Goal: Transaction & Acquisition: Book appointment/travel/reservation

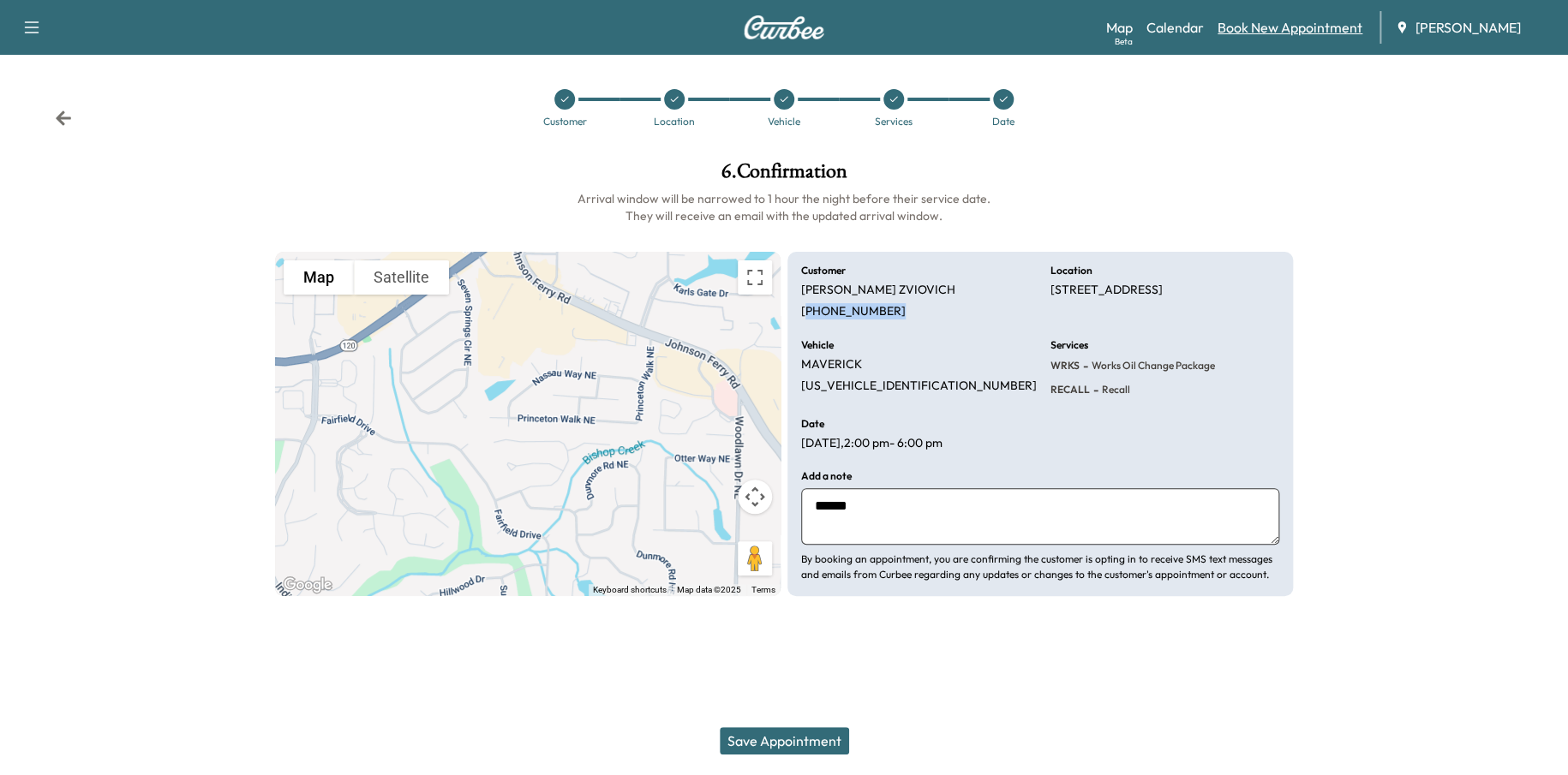
click at [1307, 28] on link "Book New Appointment" at bounding box center [1289, 27] width 144 height 20
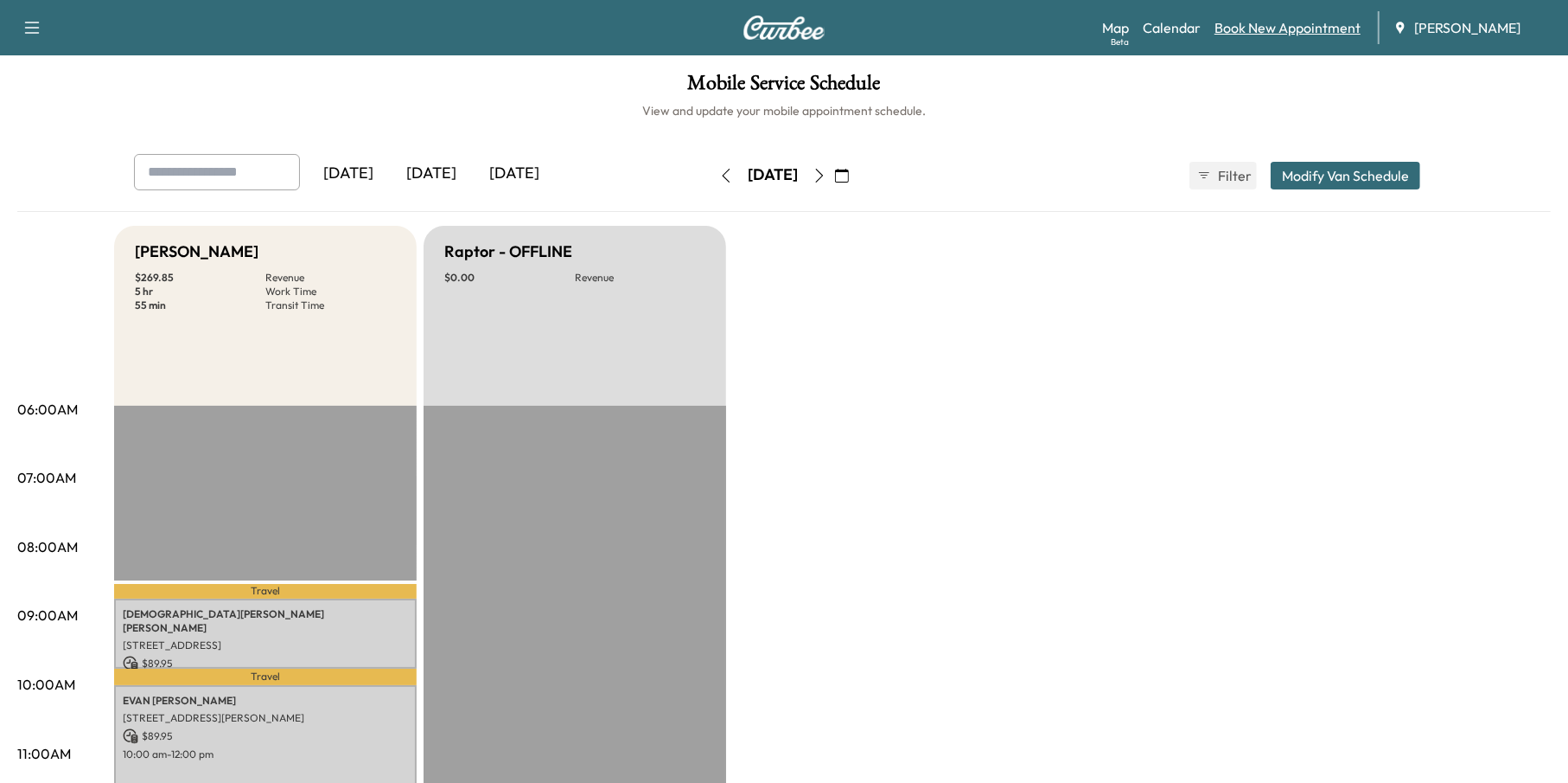
click at [1267, 31] on link "Book New Appointment" at bounding box center [1287, 28] width 146 height 21
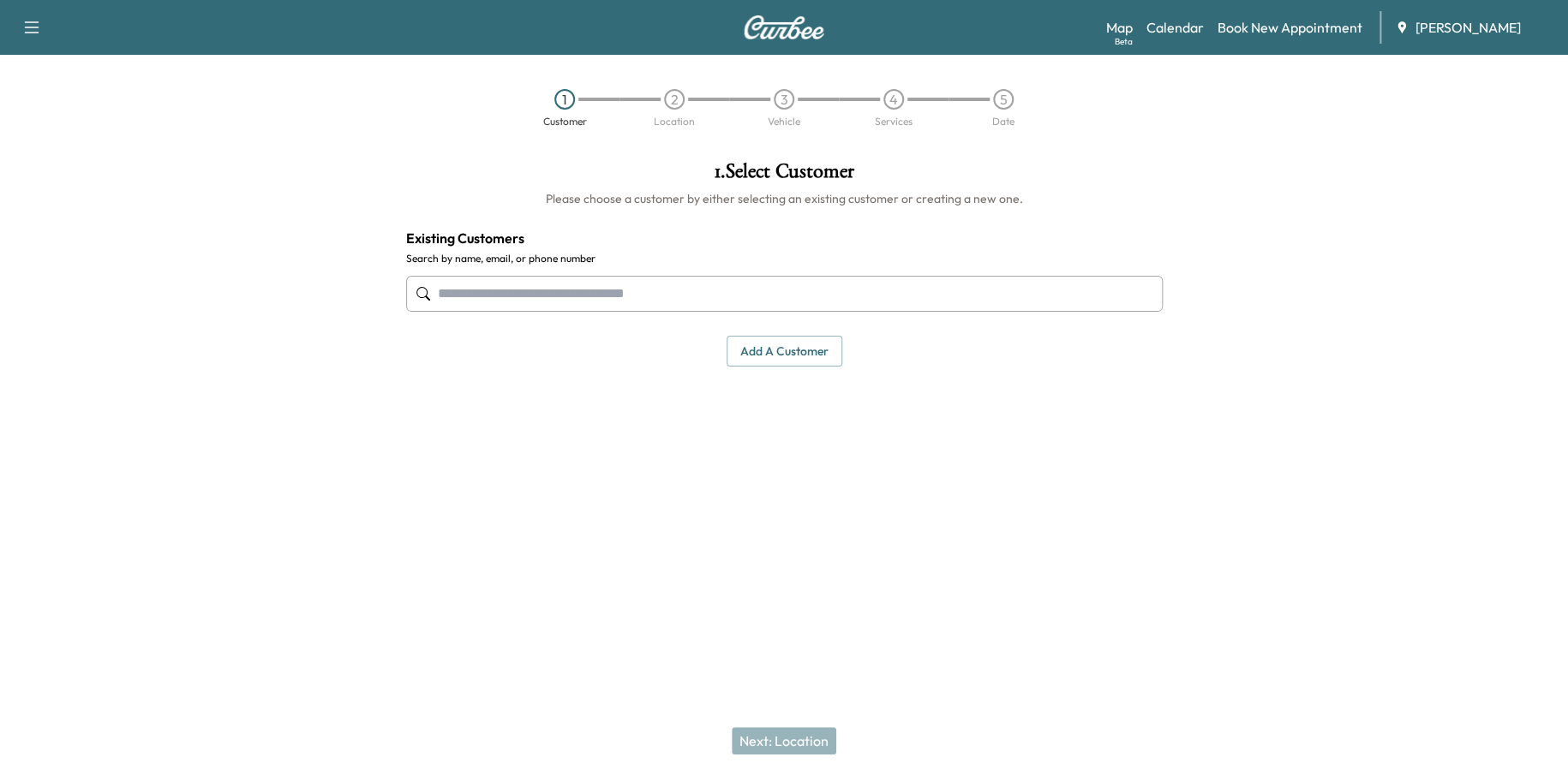
click at [738, 290] on input "text" at bounding box center [784, 293] width 757 height 36
paste input "**********"
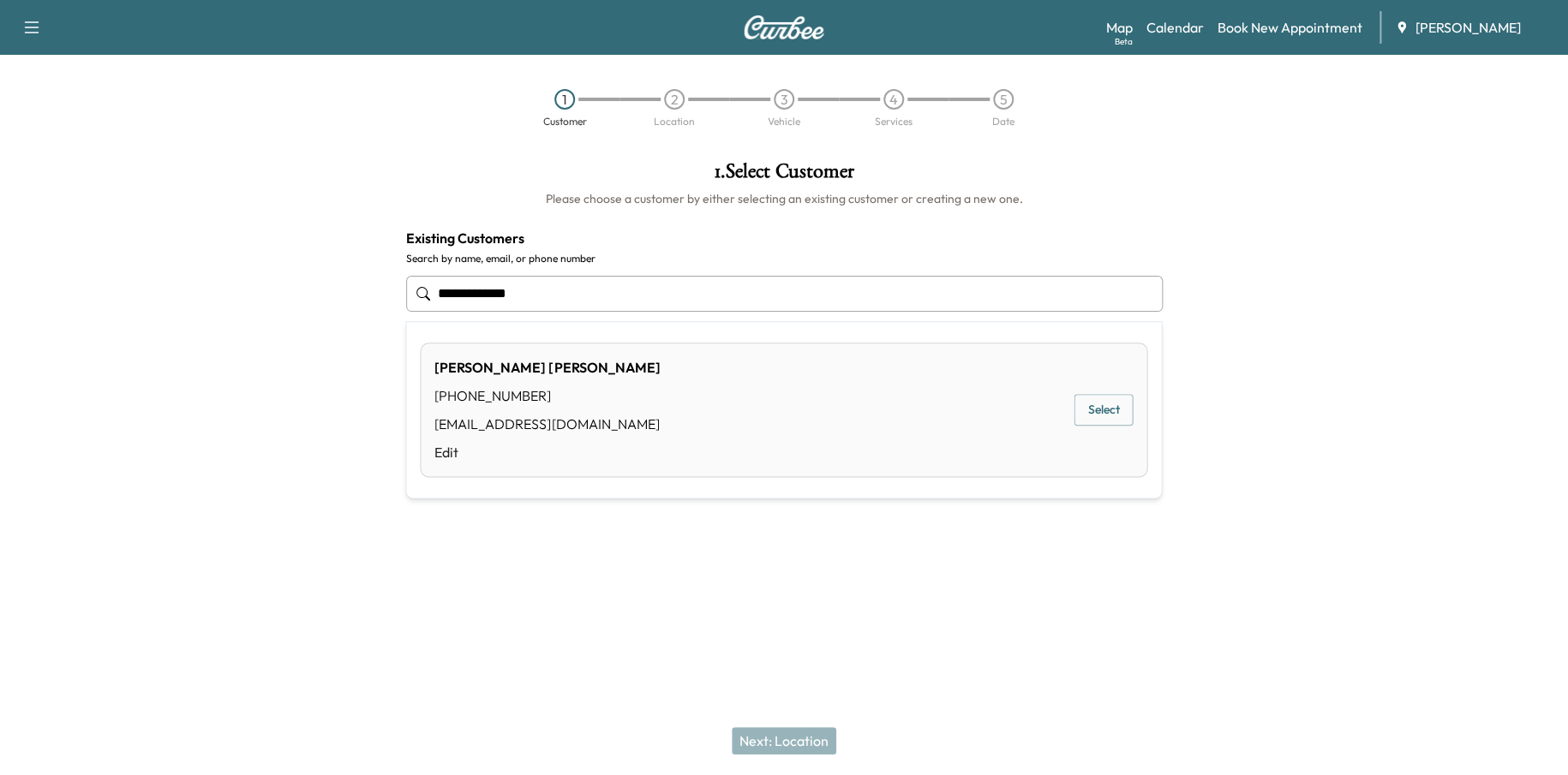
click at [1124, 422] on button "Select" at bounding box center [1103, 409] width 59 height 32
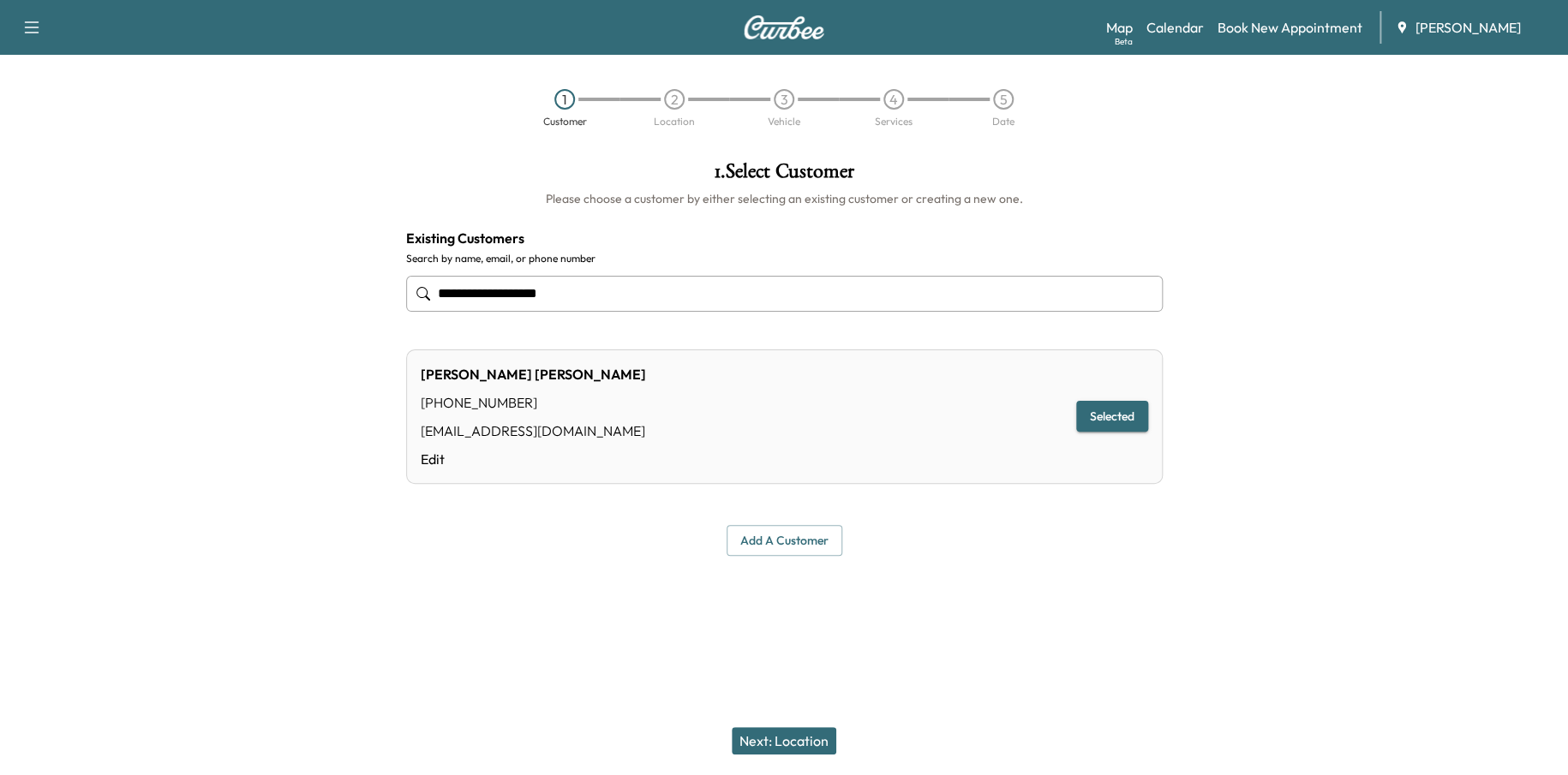
type input "**********"
click at [813, 741] on button "Next: Location" at bounding box center [783, 741] width 104 height 27
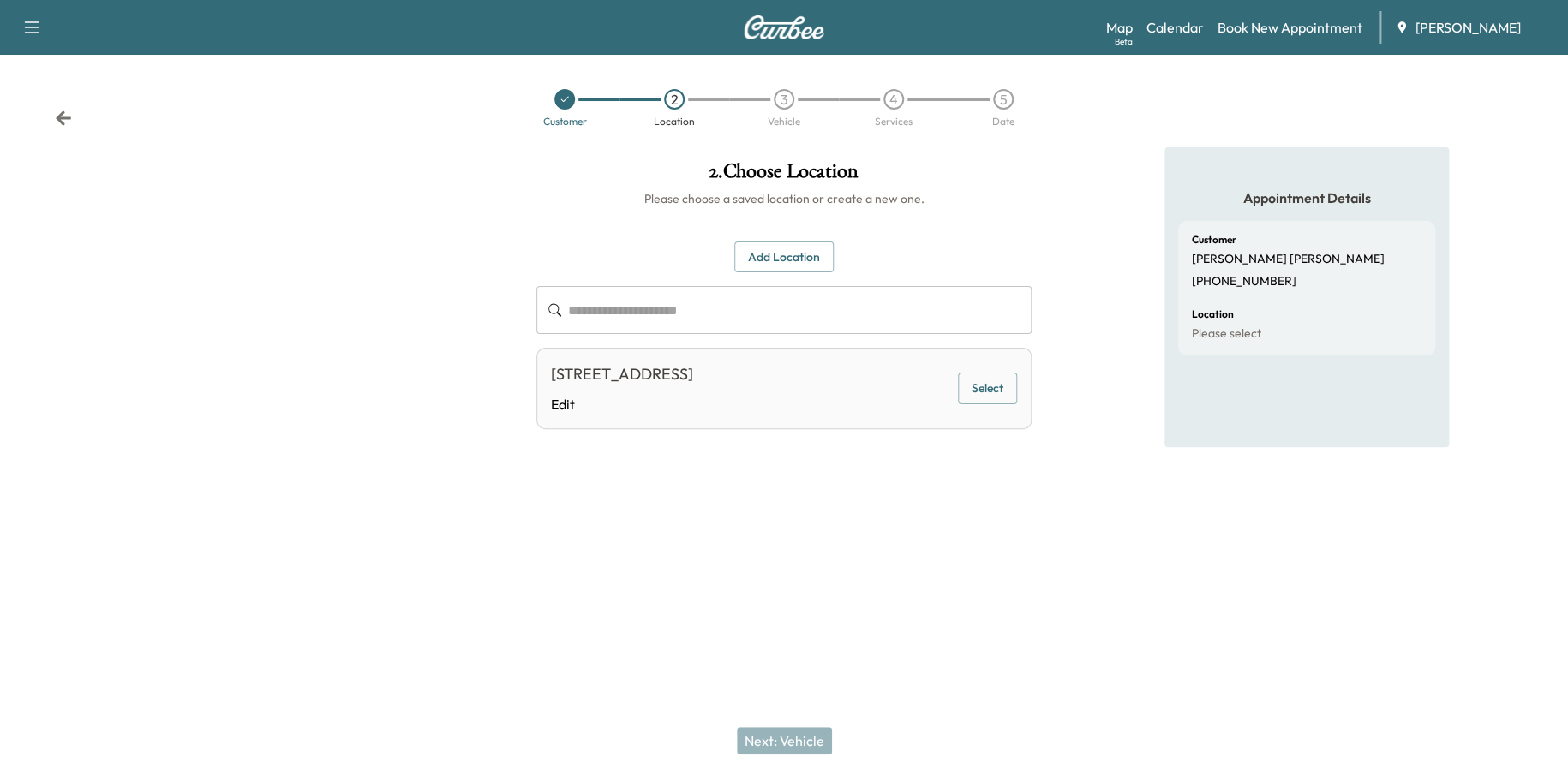
click at [983, 381] on button "Select" at bounding box center [987, 388] width 59 height 32
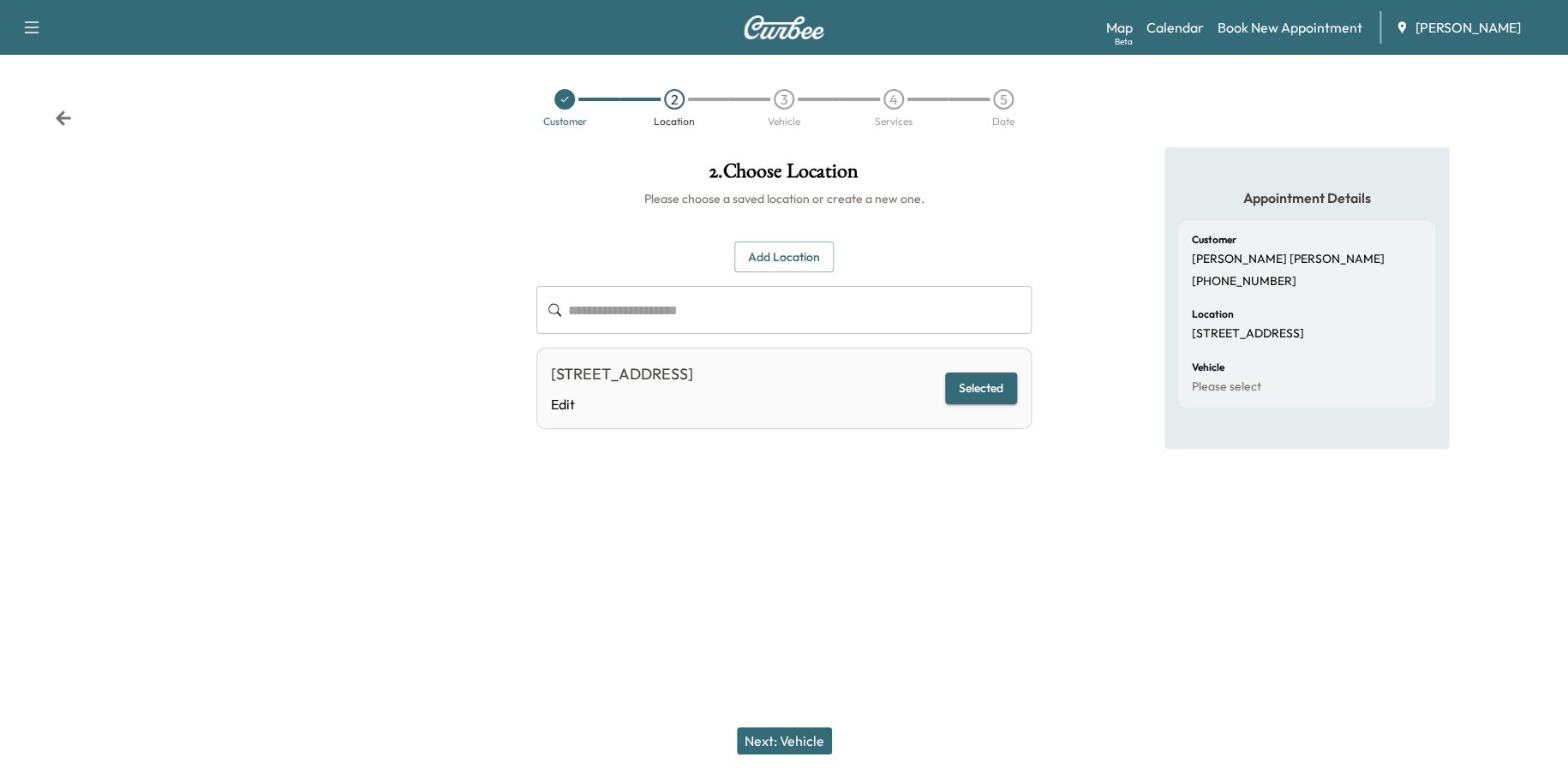
click at [992, 389] on button "Selected" at bounding box center [981, 388] width 72 height 32
click at [802, 255] on button "Add Location" at bounding box center [784, 257] width 99 height 32
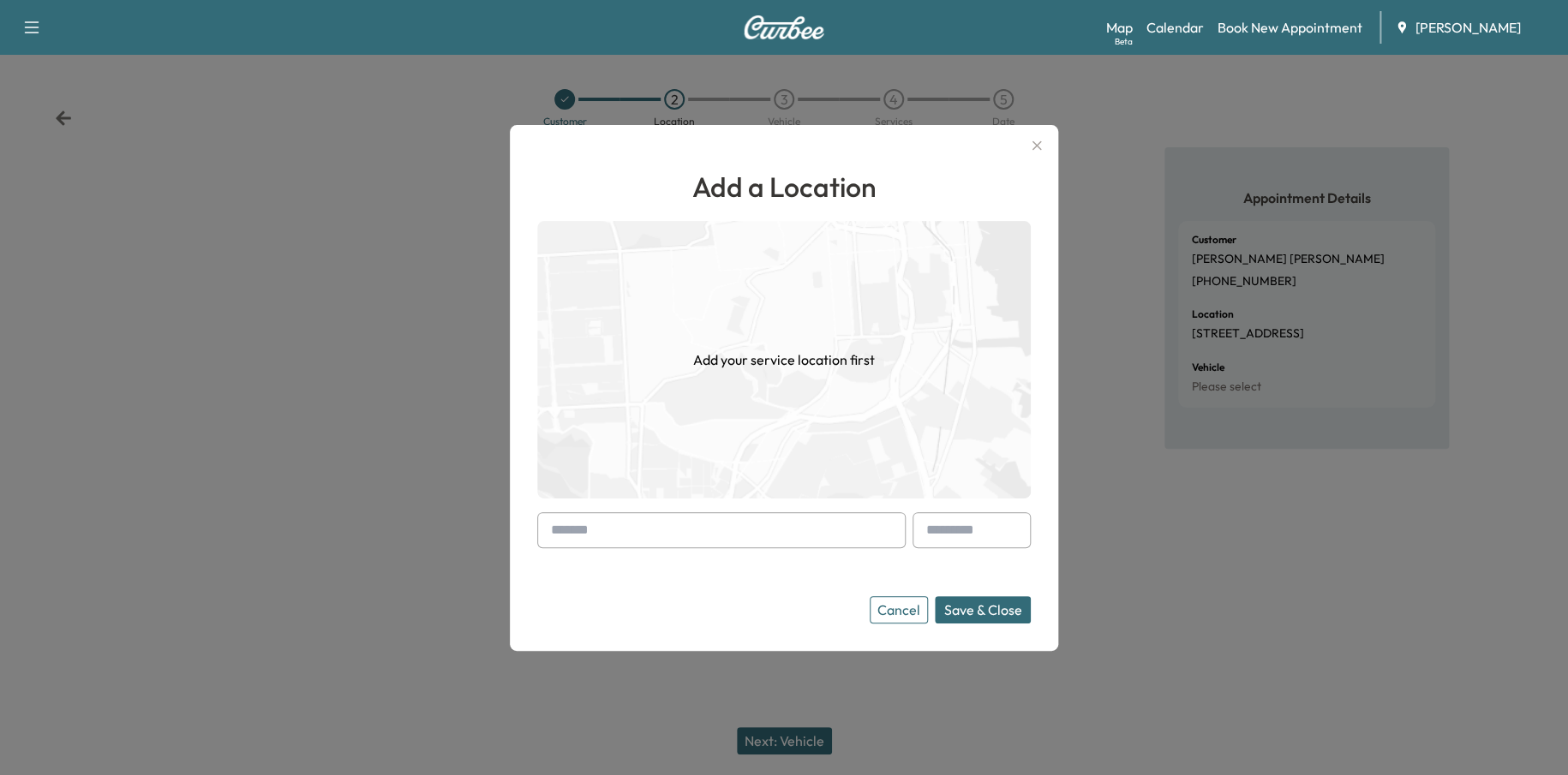
click at [722, 546] on input "text" at bounding box center [722, 529] width 369 height 36
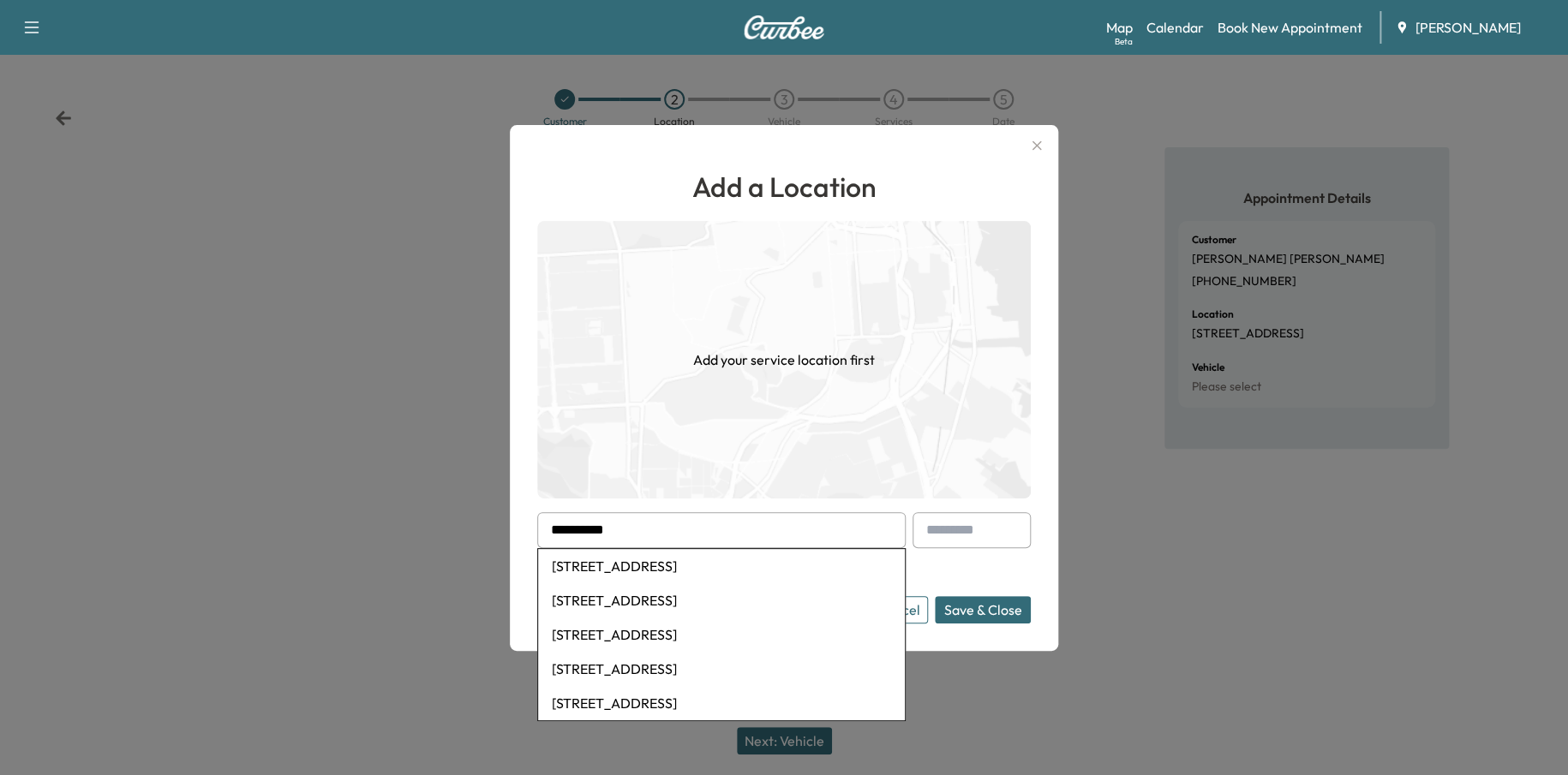
click at [676, 596] on li "4594 Village Dr, Atlanta, GA, USA" at bounding box center [722, 600] width 367 height 34
type input "**********"
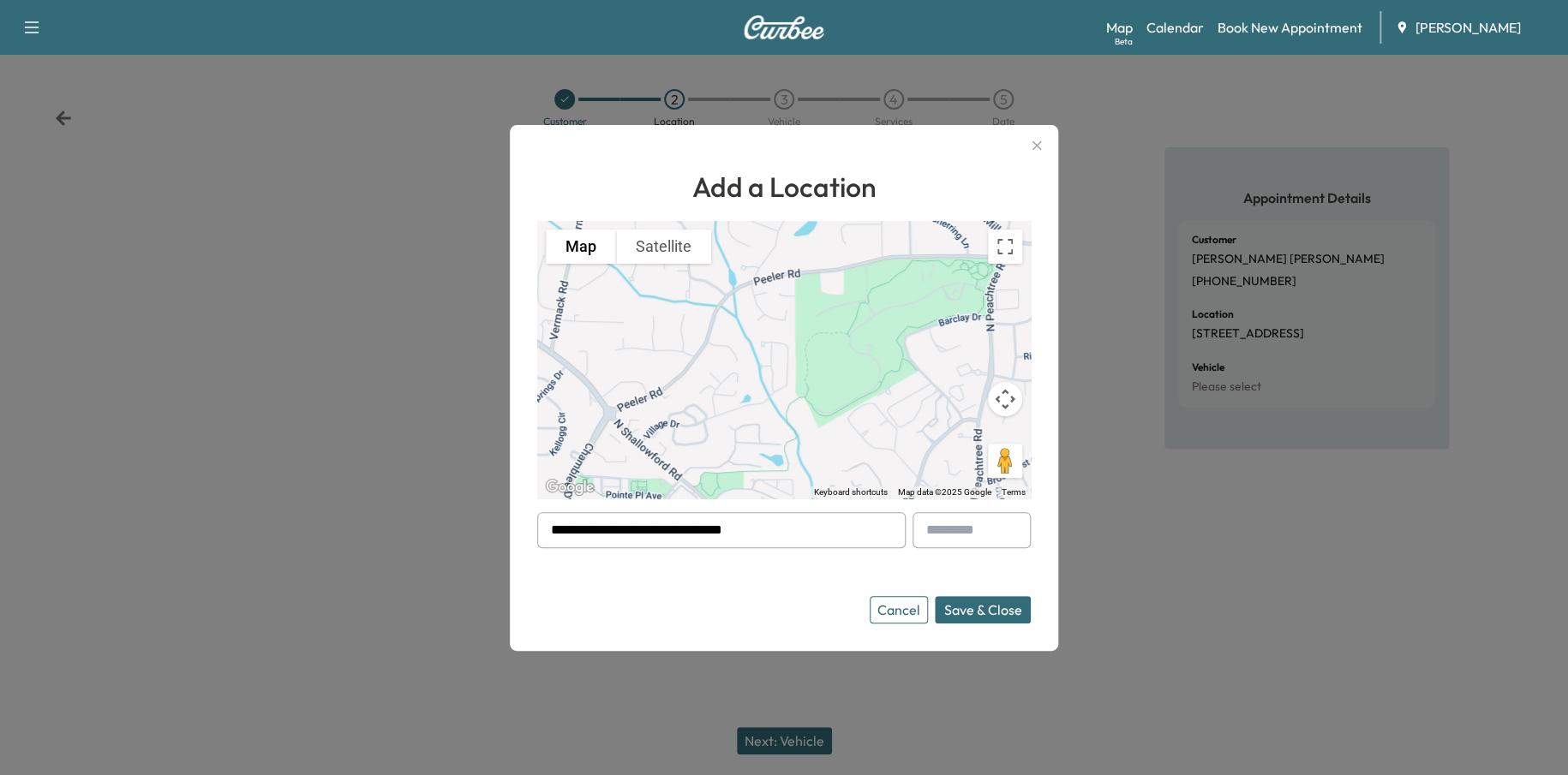
click at [1015, 591] on form "**********" at bounding box center [784, 567] width 493 height 111
click at [1011, 603] on button "Save & Close" at bounding box center [982, 609] width 96 height 27
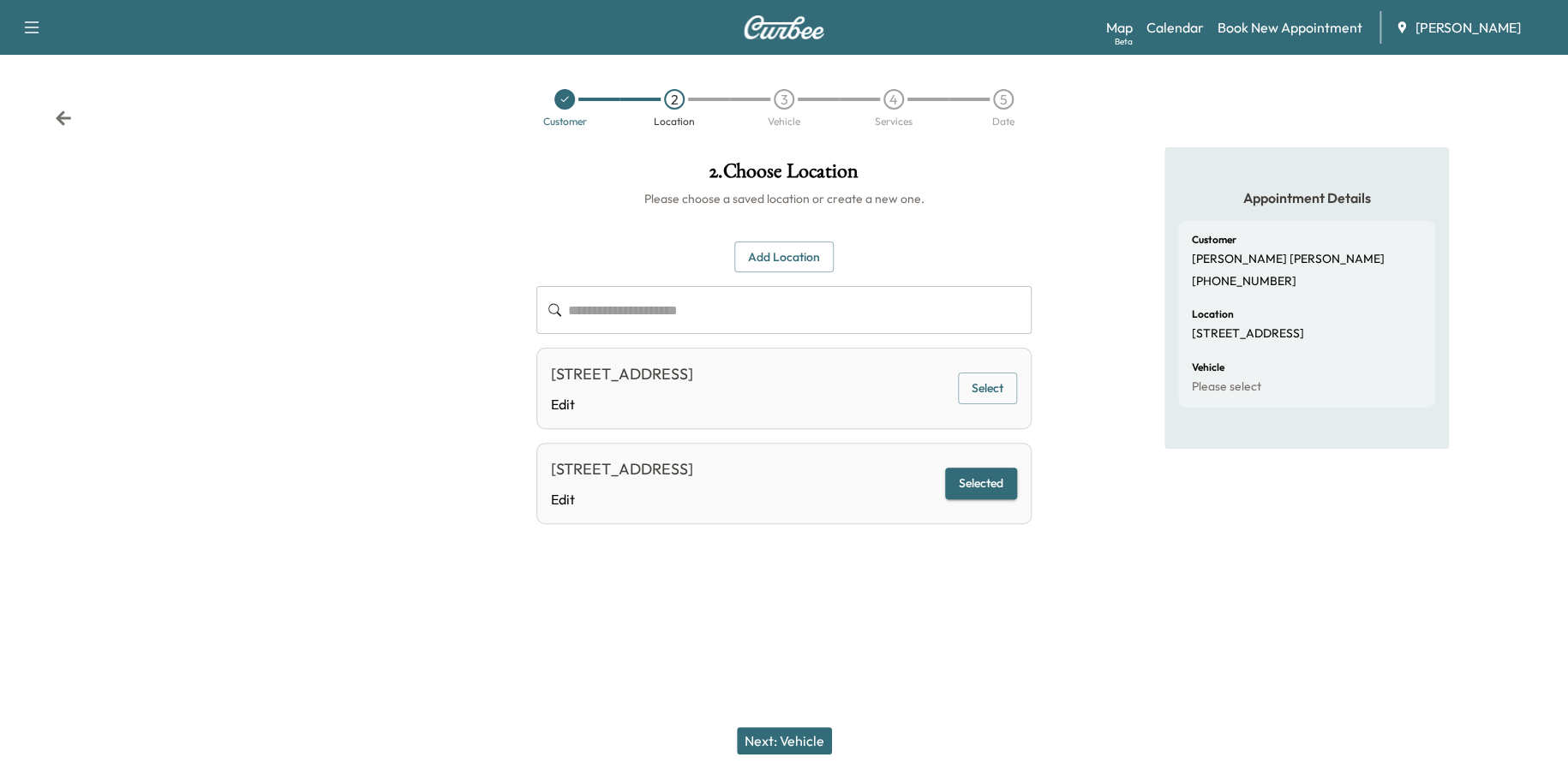
click at [800, 736] on button "Next: Vehicle" at bounding box center [784, 741] width 96 height 27
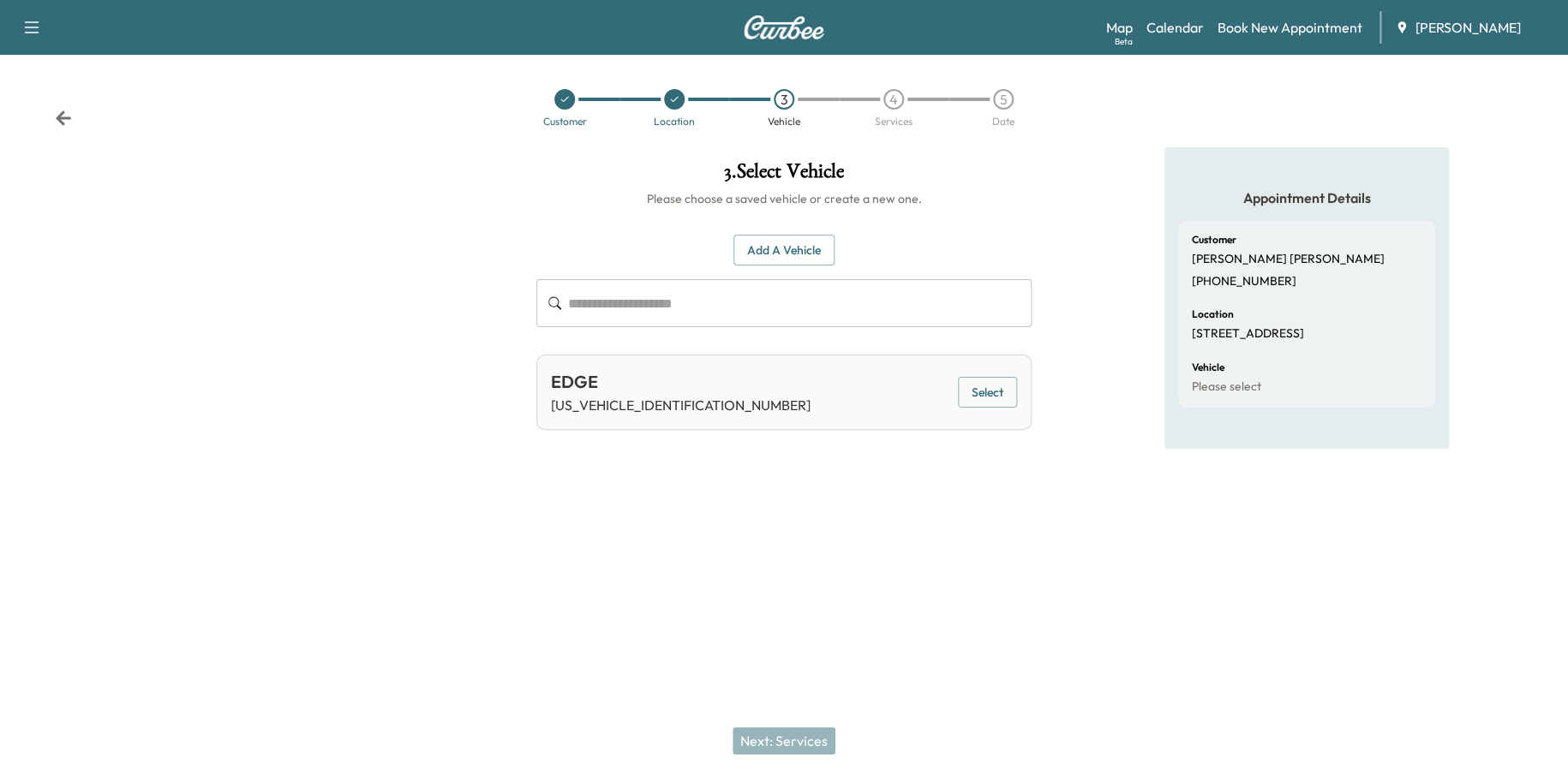
click at [980, 398] on button "Select" at bounding box center [987, 393] width 59 height 32
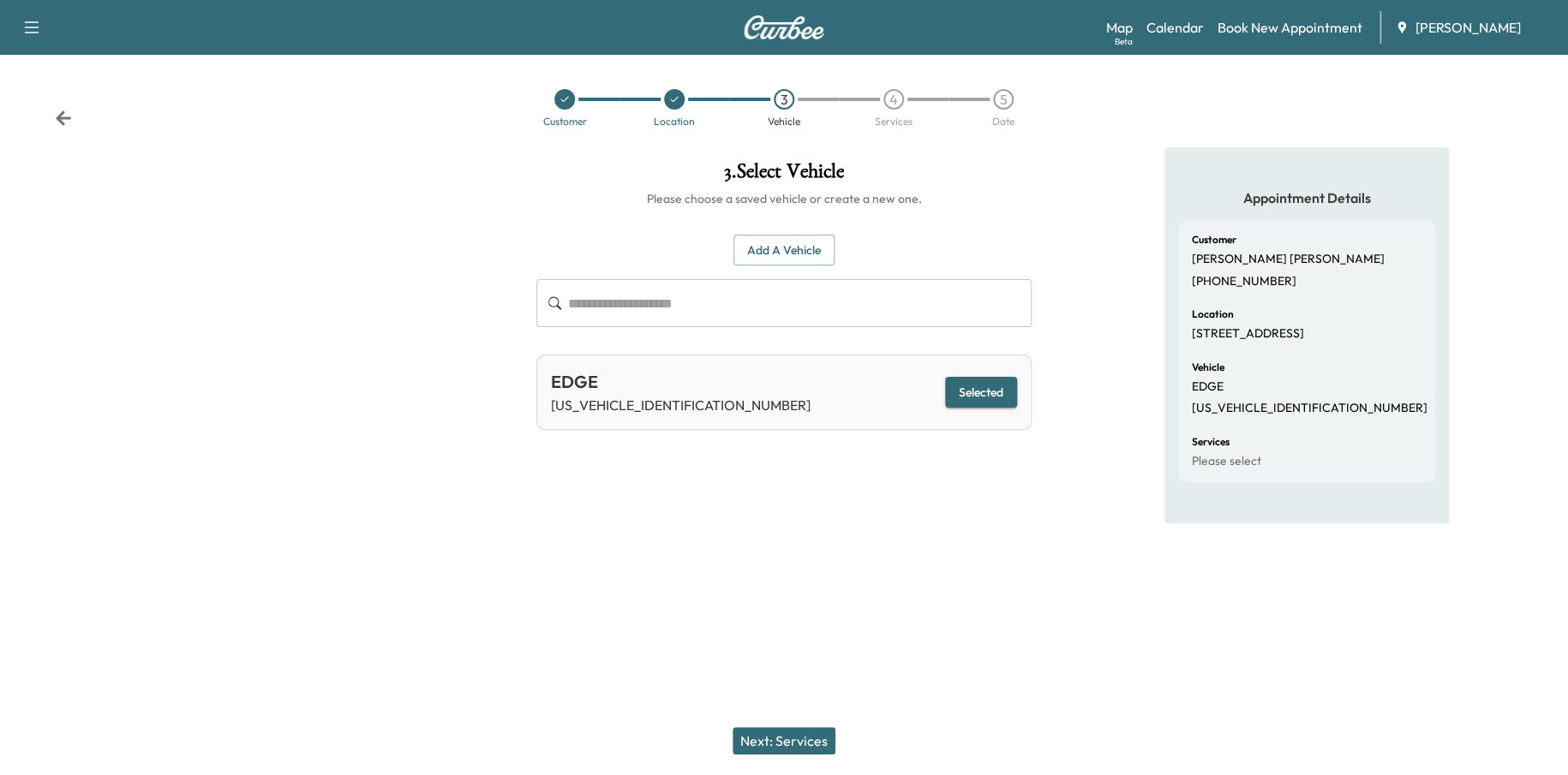
click at [801, 734] on button "Next: Services" at bounding box center [783, 741] width 102 height 27
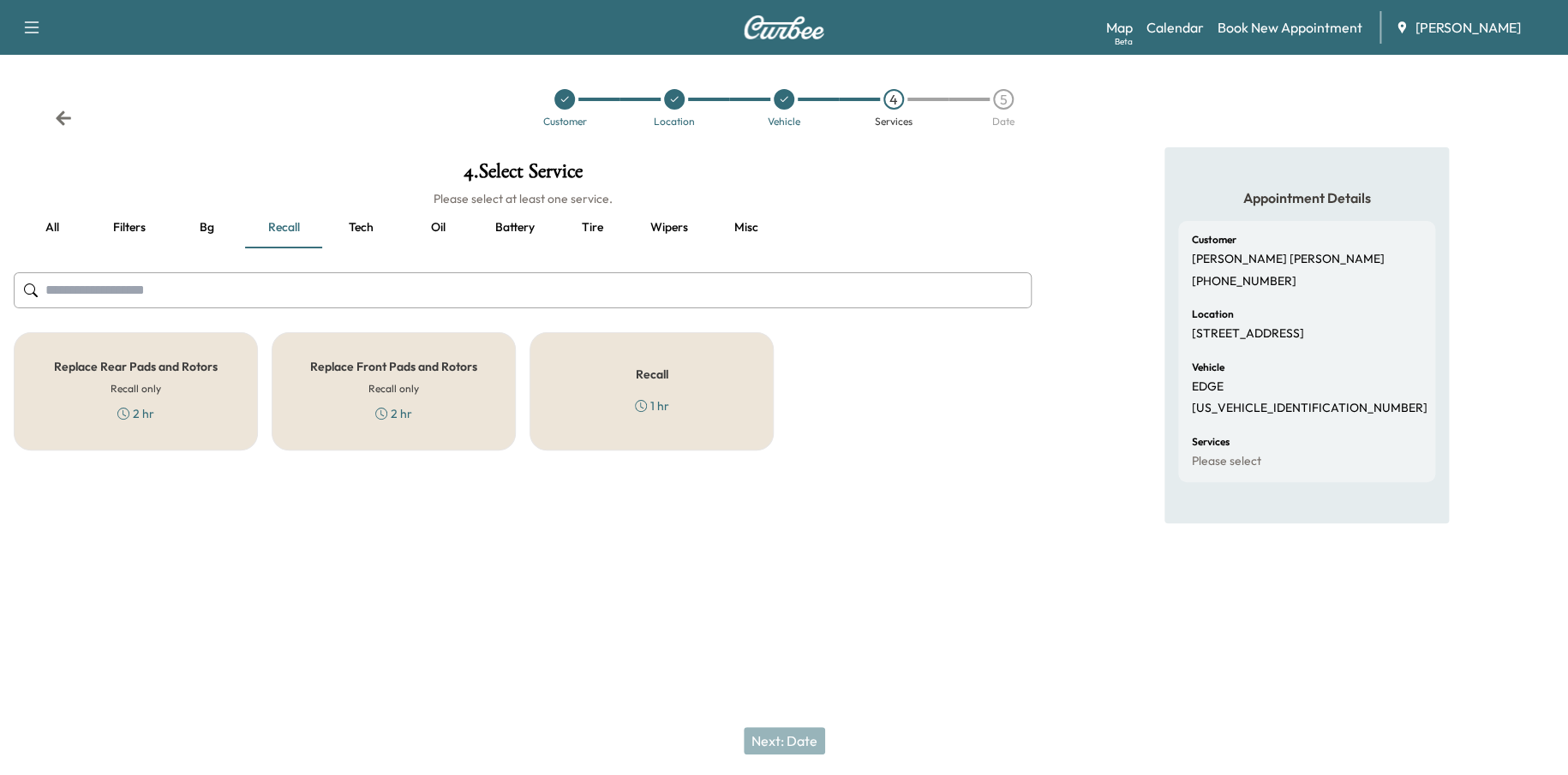
click at [443, 230] on button "Oil" at bounding box center [437, 228] width 77 height 41
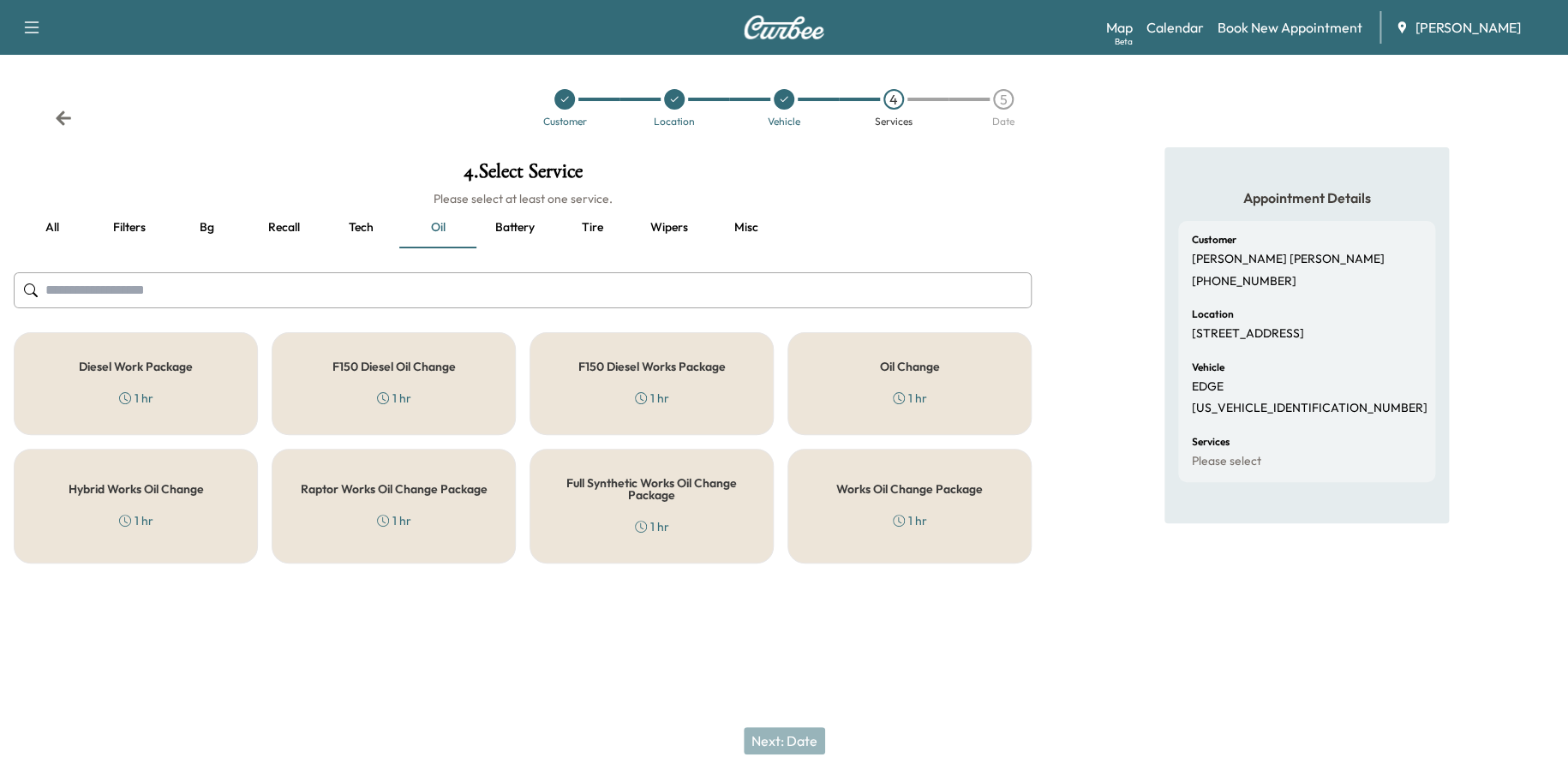
click at [917, 483] on h5 "Works Oil Change Package" at bounding box center [909, 488] width 146 height 12
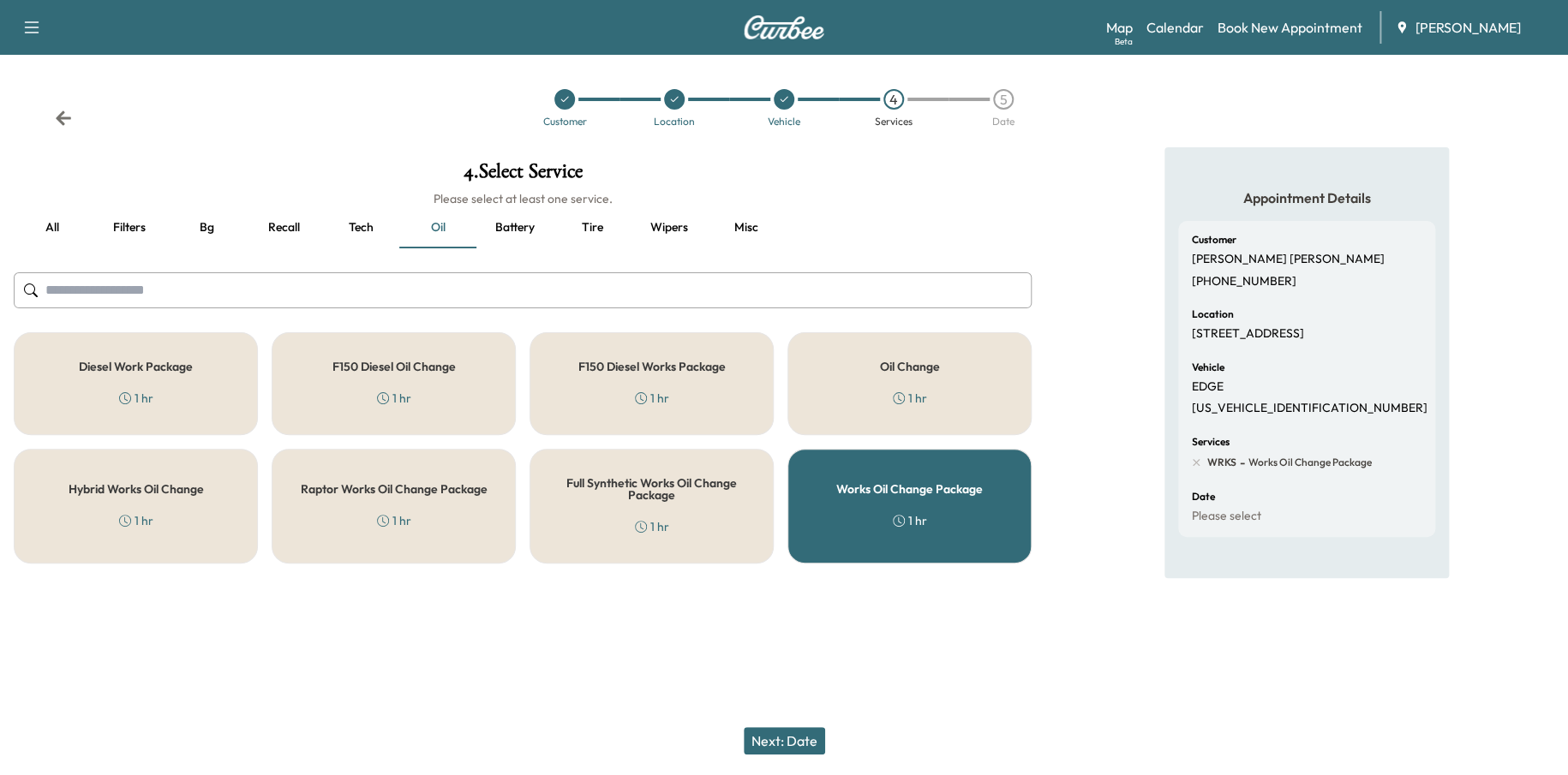
click at [802, 733] on button "Next: Date" at bounding box center [783, 741] width 81 height 27
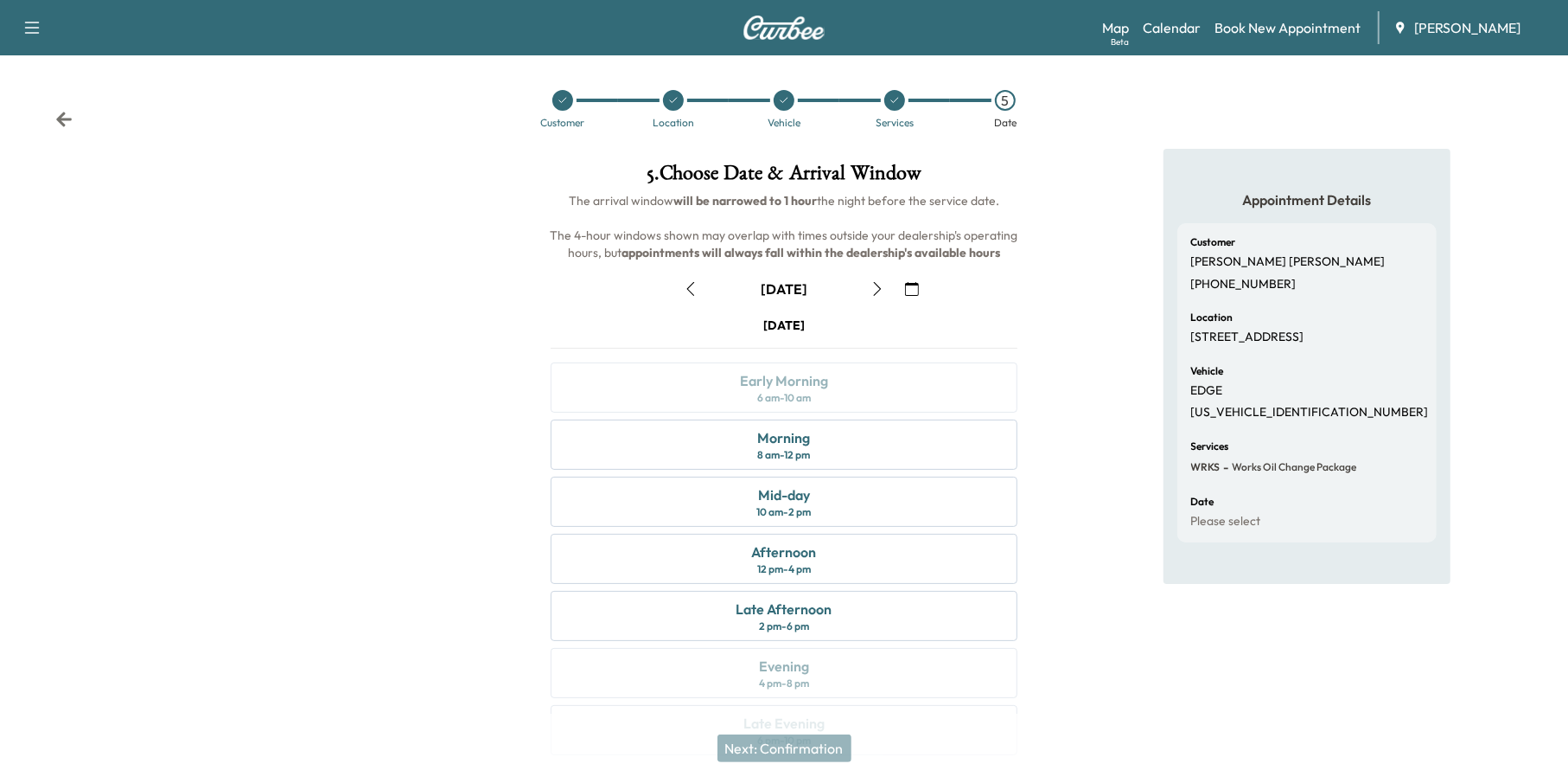
click at [912, 288] on icon "button" at bounding box center [912, 289] width 14 height 14
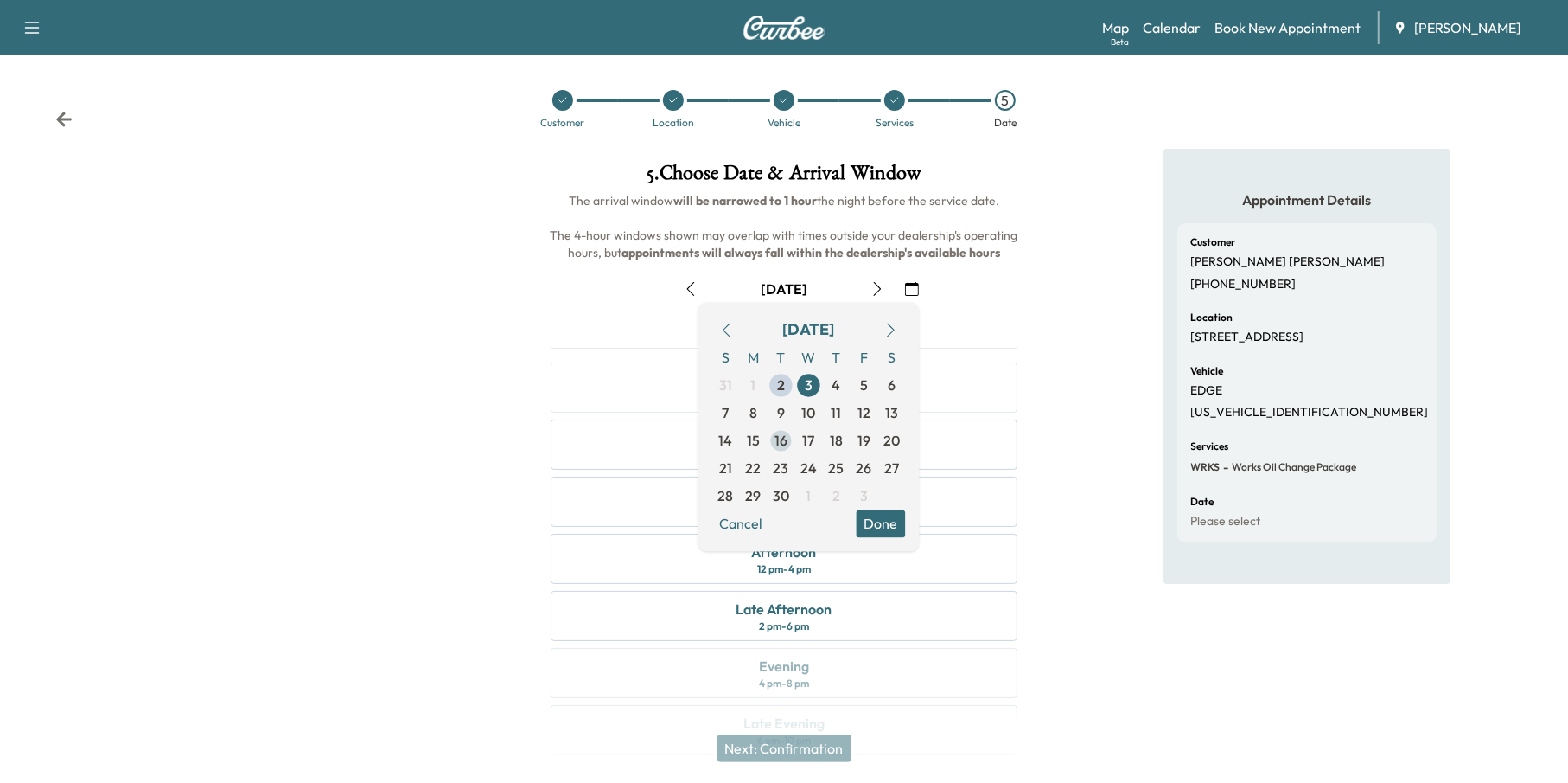
click at [782, 439] on span "16" at bounding box center [781, 440] width 13 height 21
click at [886, 521] on button "Done" at bounding box center [882, 524] width 49 height 28
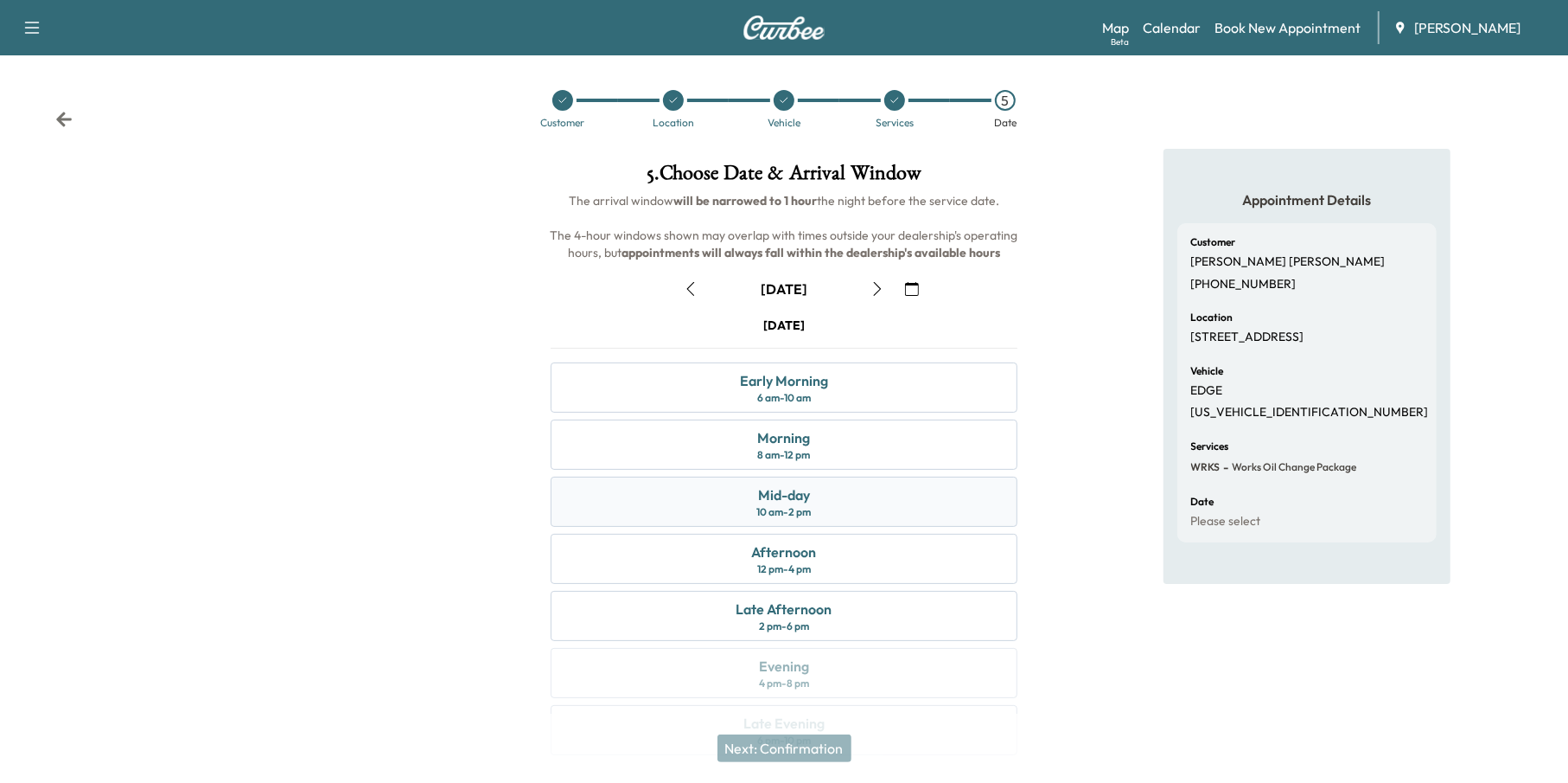
click at [827, 494] on div "Mid-day 10 am - 2 pm" at bounding box center [784, 501] width 468 height 50
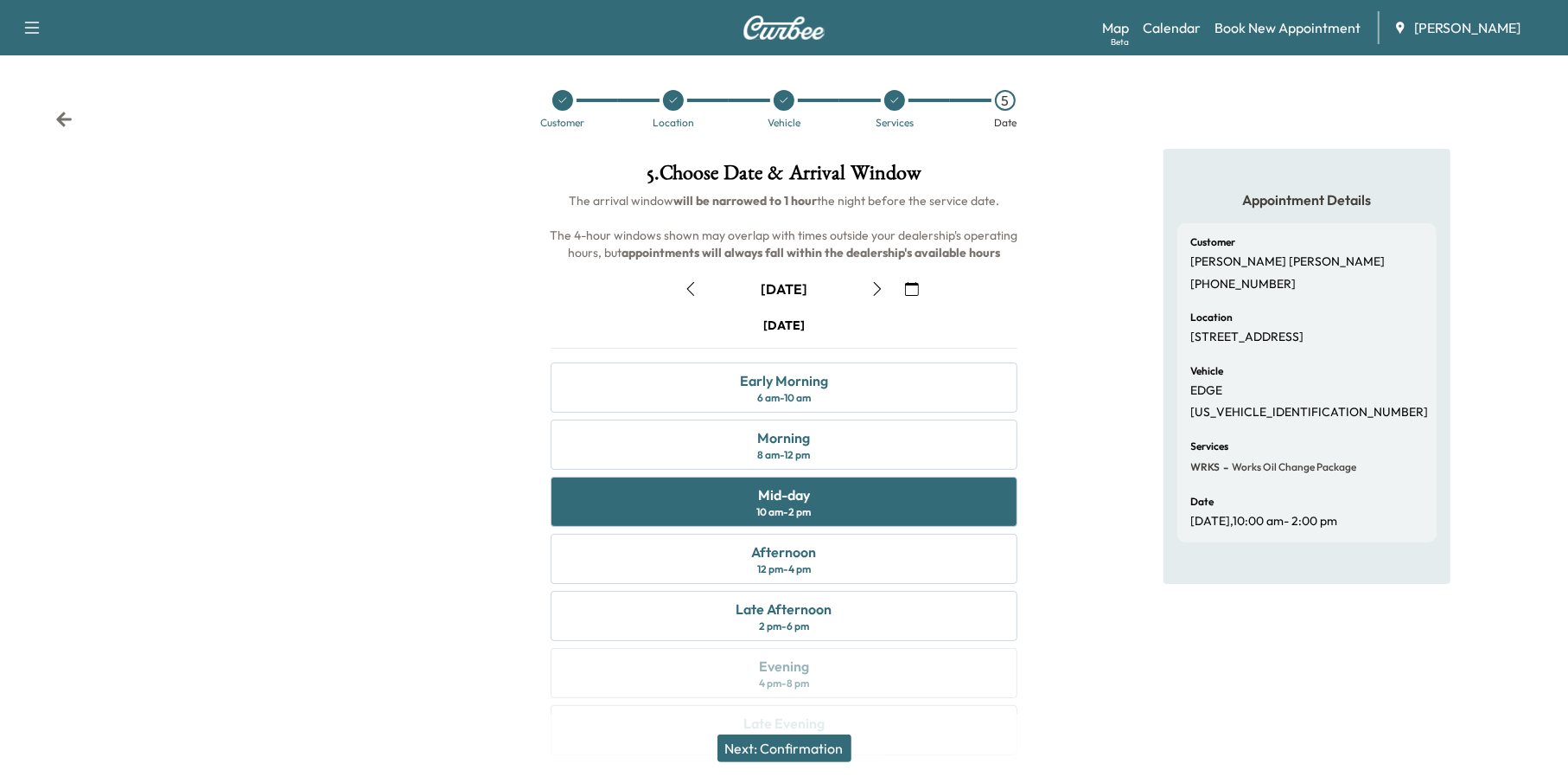
click at [822, 748] on button "Next: Confirmation" at bounding box center [784, 749] width 134 height 28
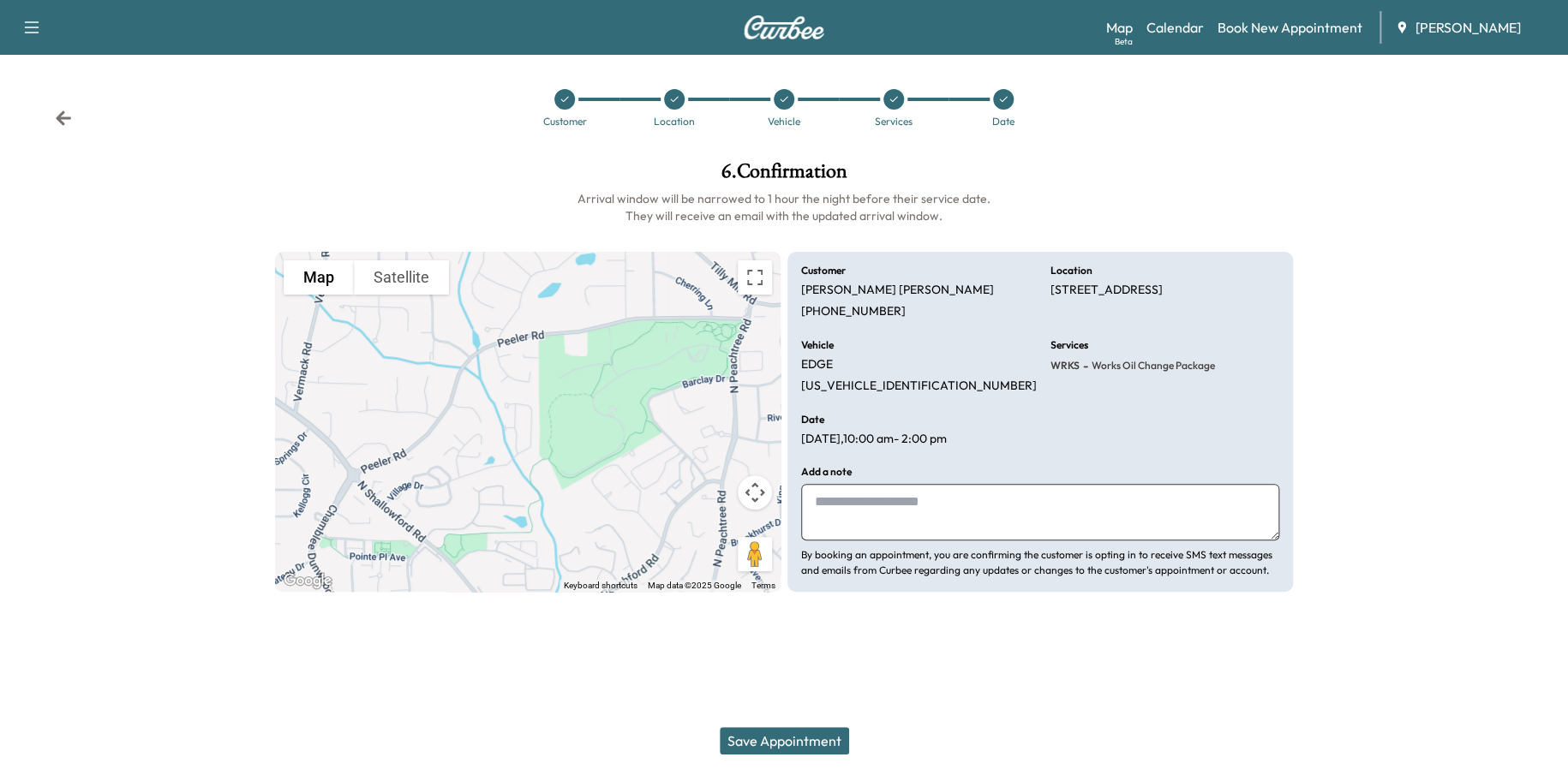
click at [817, 737] on button "Save Appointment" at bounding box center [784, 741] width 130 height 27
